Goal: Information Seeking & Learning: Understand process/instructions

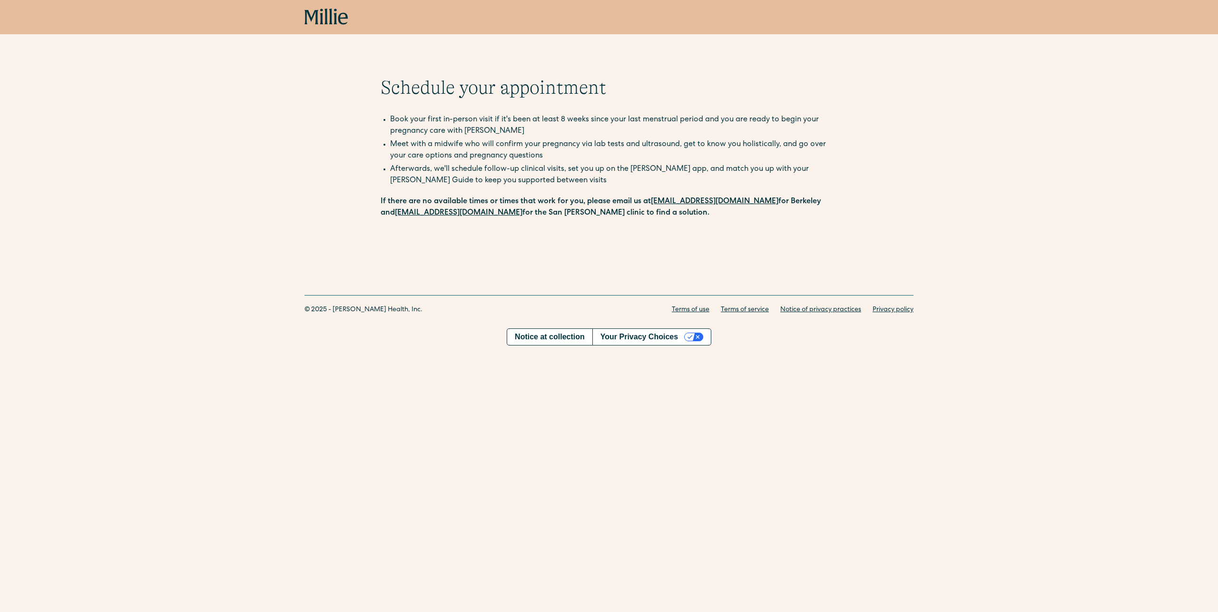
click at [463, 164] on li "Afterwards, we'll schedule follow-up clinical visits, set you up on the [PERSON…" at bounding box center [613, 175] width 447 height 23
click at [463, 164] on li "Afterwards, we'll schedule follow-up clinical visits, set you up on the Millie …" at bounding box center [613, 175] width 447 height 23
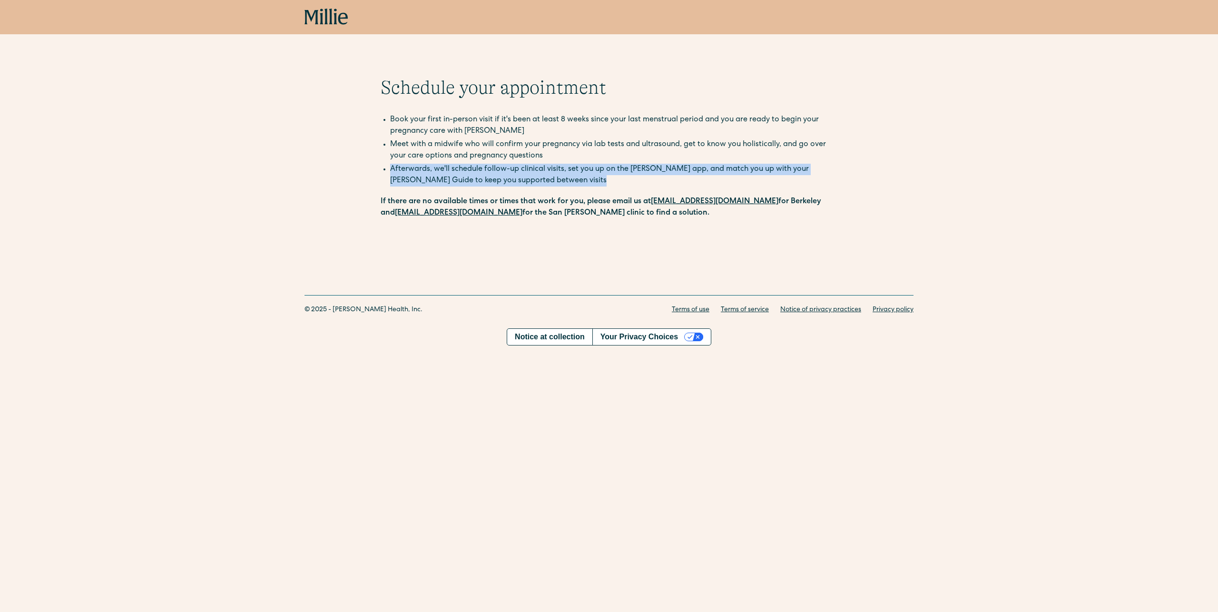
click at [463, 164] on li "Afterwards, we'll schedule follow-up clinical visits, set you up on the Millie …" at bounding box center [613, 175] width 447 height 23
